Goal: Task Accomplishment & Management: Manage account settings

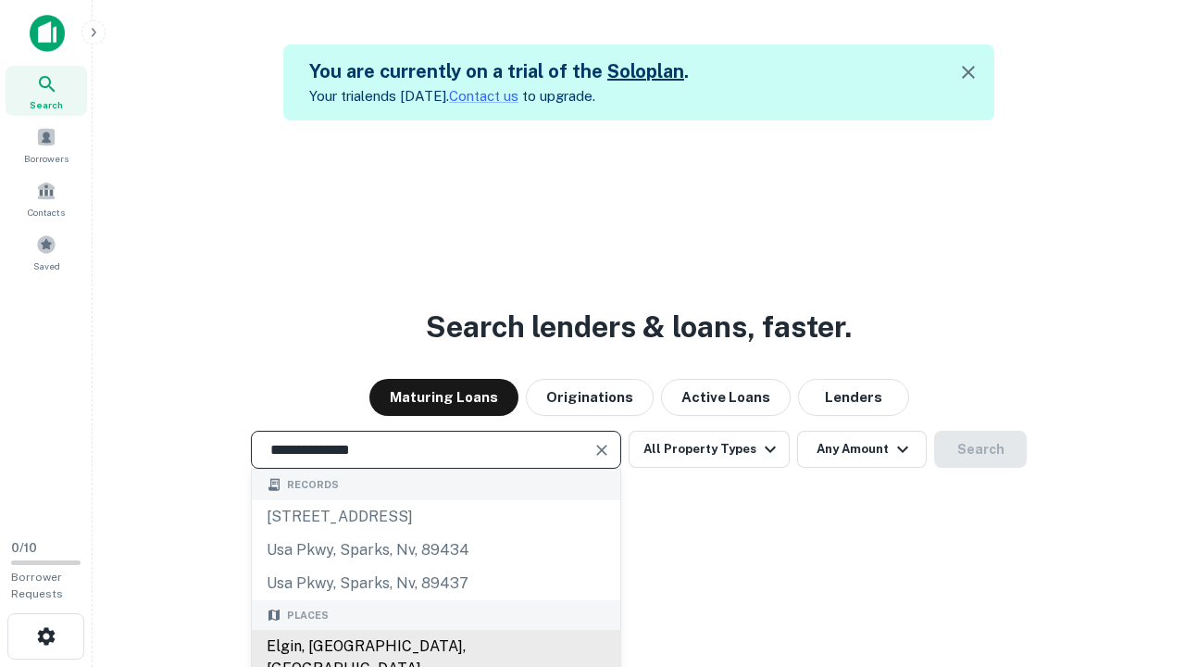
click at [435, 646] on div "Elgin, [GEOGRAPHIC_DATA], [GEOGRAPHIC_DATA]" at bounding box center [436, 657] width 368 height 56
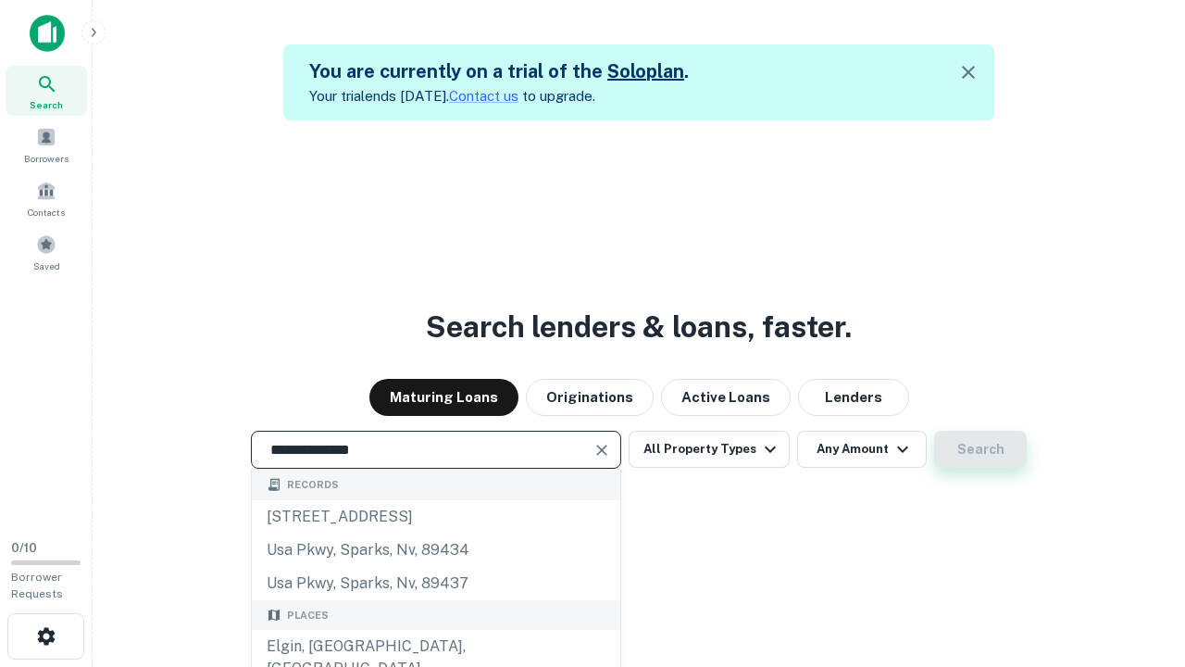
type input "**********"
click at [980, 449] on button "Search" at bounding box center [980, 448] width 93 height 37
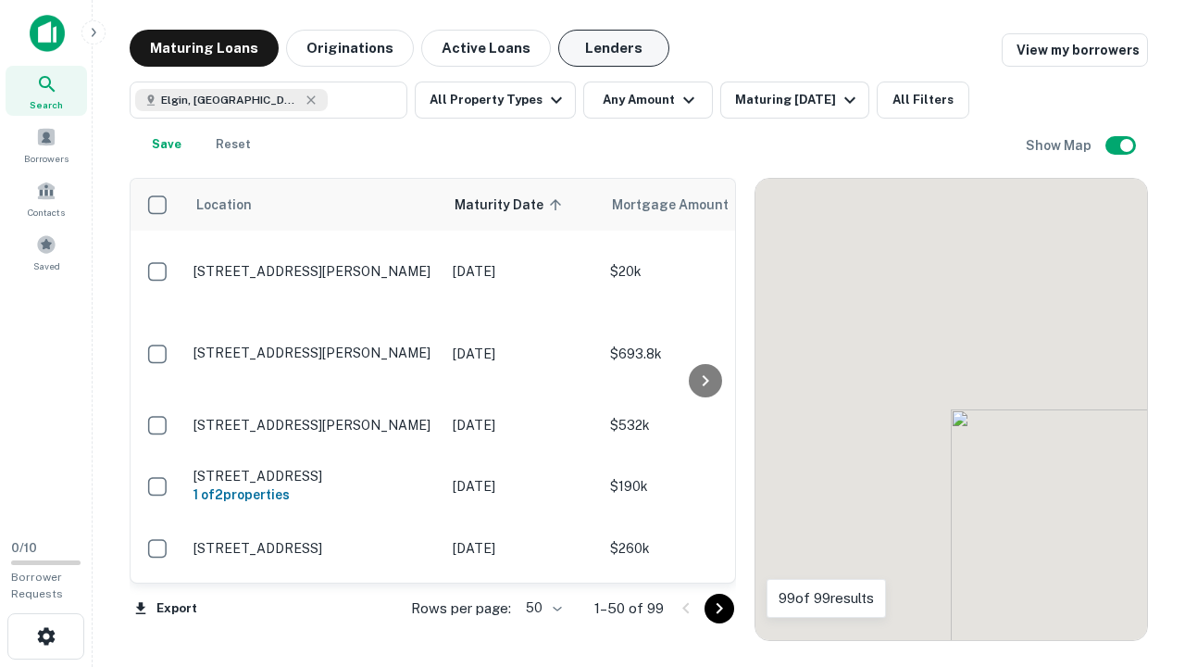
click at [614, 48] on button "Lenders" at bounding box center [613, 48] width 111 height 37
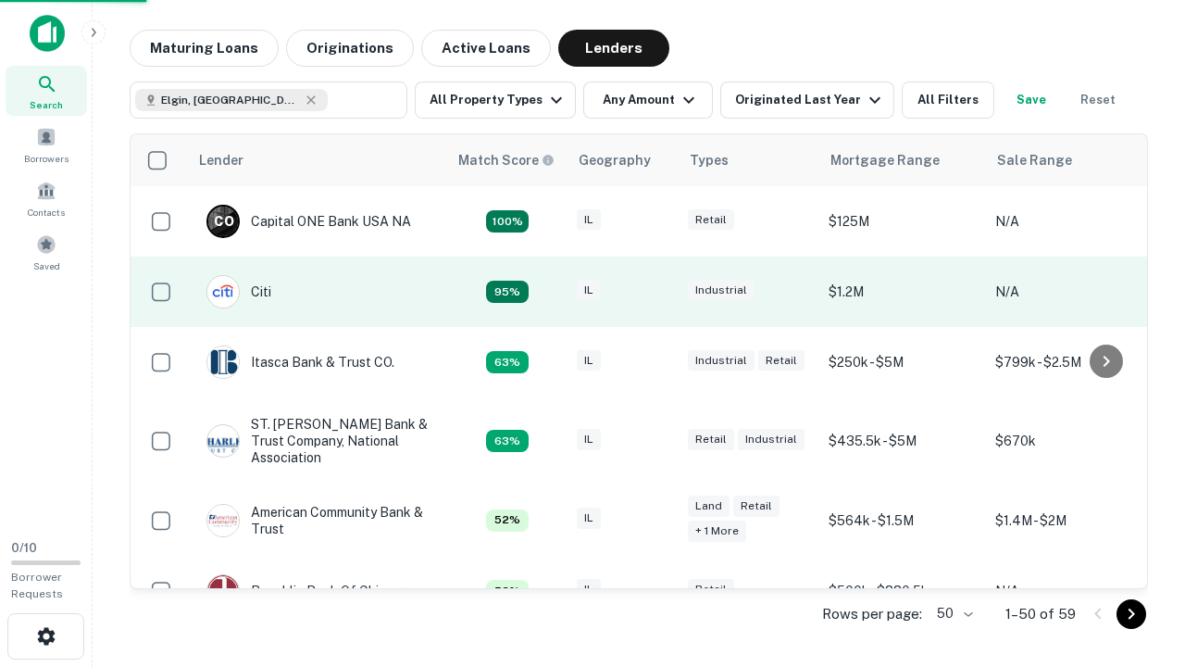
click at [657, 292] on div "IL" at bounding box center [623, 292] width 93 height 25
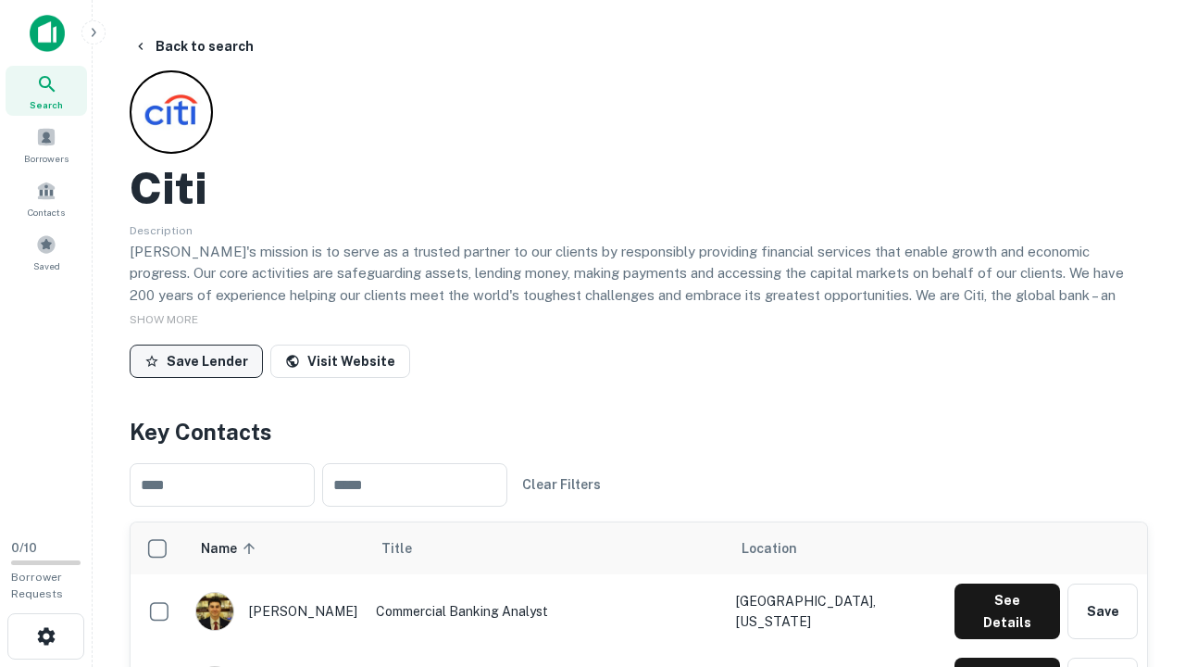
click at [196, 360] on button "Save Lender" at bounding box center [196, 360] width 133 height 33
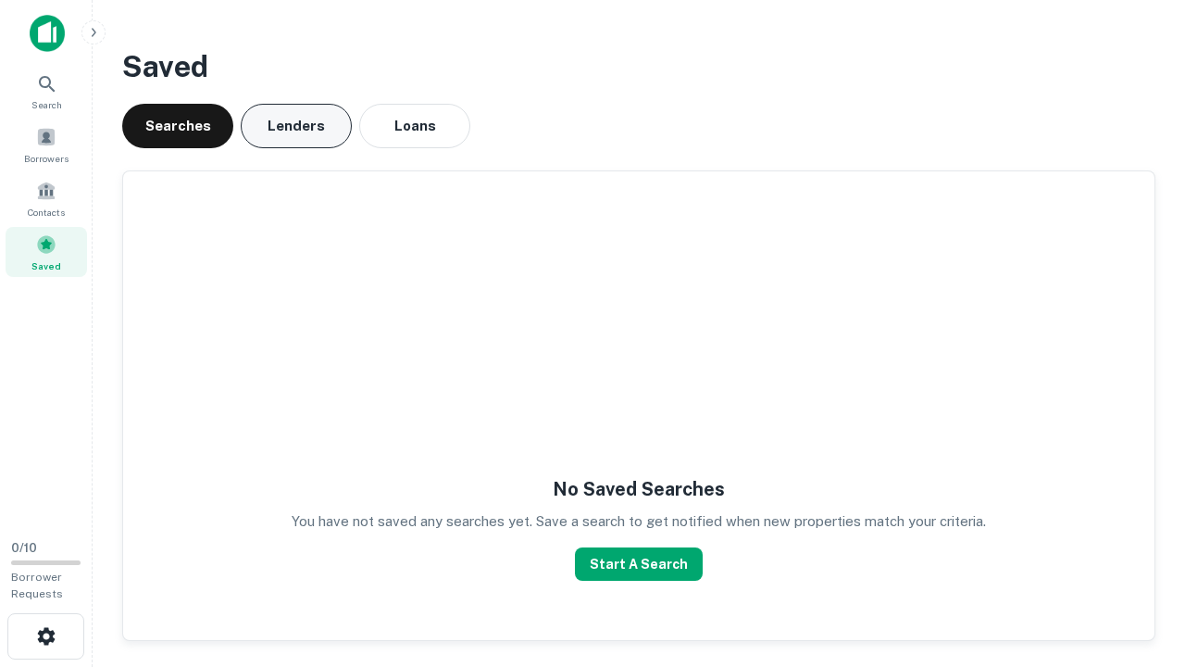
click at [296, 126] on button "Lenders" at bounding box center [296, 126] width 111 height 44
